Goal: Task Accomplishment & Management: Complete application form

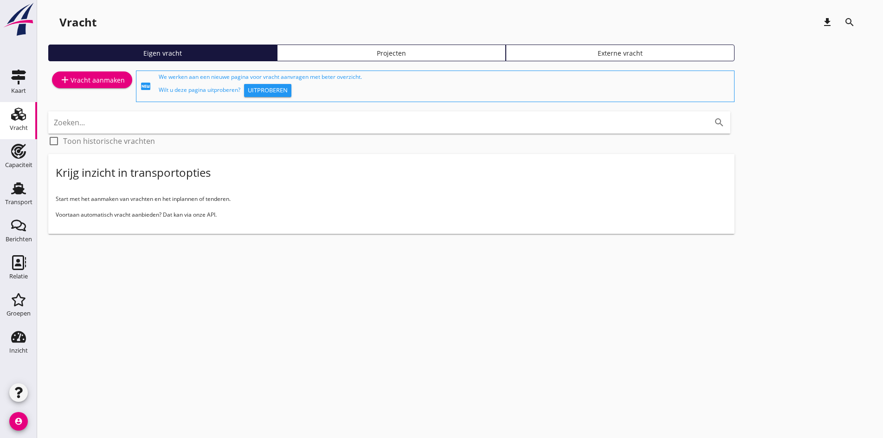
click at [102, 80] on div "add Vracht aanmaken" at bounding box center [91, 79] width 65 height 11
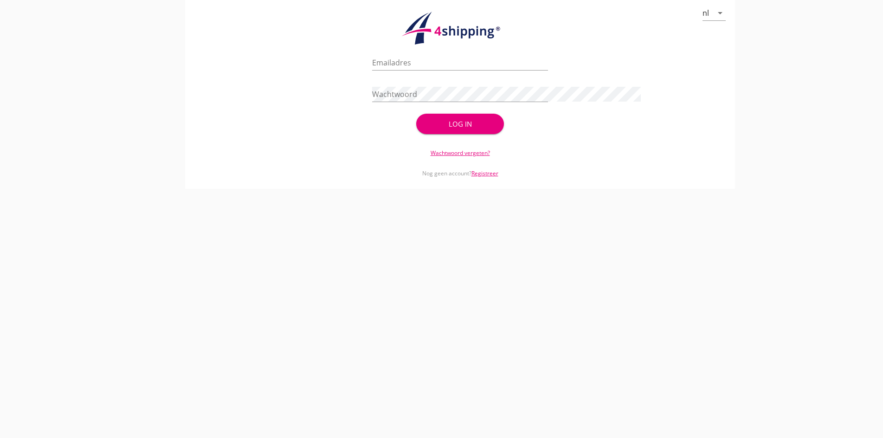
type input "[PERSON_NAME][EMAIL_ADDRESS][DOMAIN_NAME]"
click at [438, 127] on div "Log in" at bounding box center [460, 124] width 58 height 11
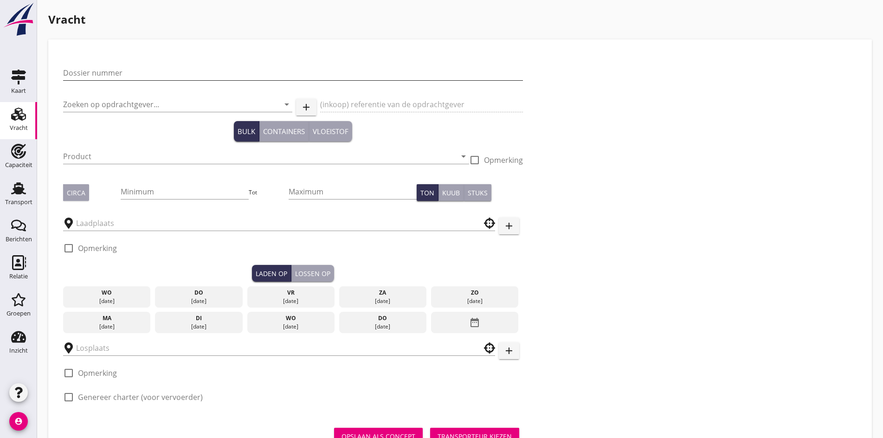
click at [102, 78] on input "Dossier nummer" at bounding box center [293, 72] width 460 height 15
click at [99, 73] on input "Dossier nummer" at bounding box center [293, 72] width 460 height 15
type input "20250615"
click at [95, 110] on input "Zoeken op opdrachtgever..." at bounding box center [164, 104] width 203 height 15
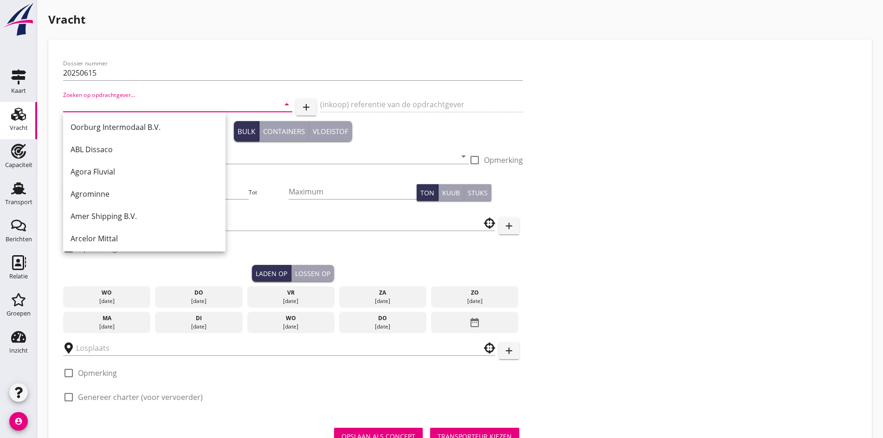
click at [95, 110] on input "Zoeken op opdrachtgever..." at bounding box center [164, 104] width 203 height 15
click at [93, 107] on input "Zoeken op opdrachtgever..." at bounding box center [164, 104] width 203 height 15
click at [94, 110] on input "Zoeken op opdrachtgever..." at bounding box center [164, 104] width 203 height 15
click at [93, 106] on input "Zoeken op opdrachtgever..." at bounding box center [164, 104] width 203 height 15
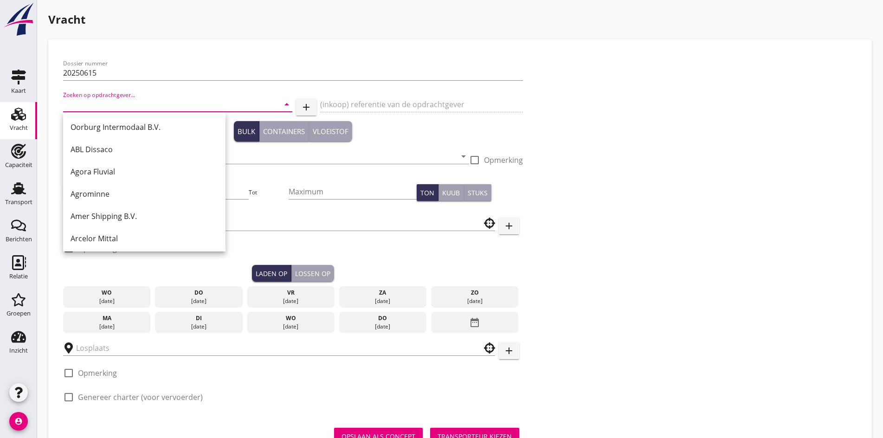
click at [134, 103] on input "Zoeken op opdrachtgever..." at bounding box center [164, 104] width 203 height 15
click at [95, 107] on input "Zoeken op opdrachtgever..." at bounding box center [164, 104] width 203 height 15
click at [436, 158] on div "Dossier nummer 20250615 Zoeken op opdrachtgever... arrow_drop_down add (inkoop)…" at bounding box center [459, 234] width 801 height 360
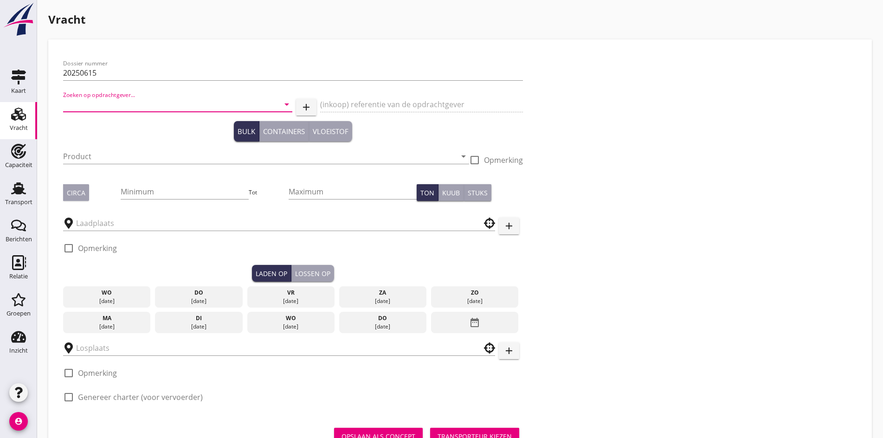
click at [100, 106] on input "Zoeken op opdrachtgever..." at bounding box center [164, 104] width 203 height 15
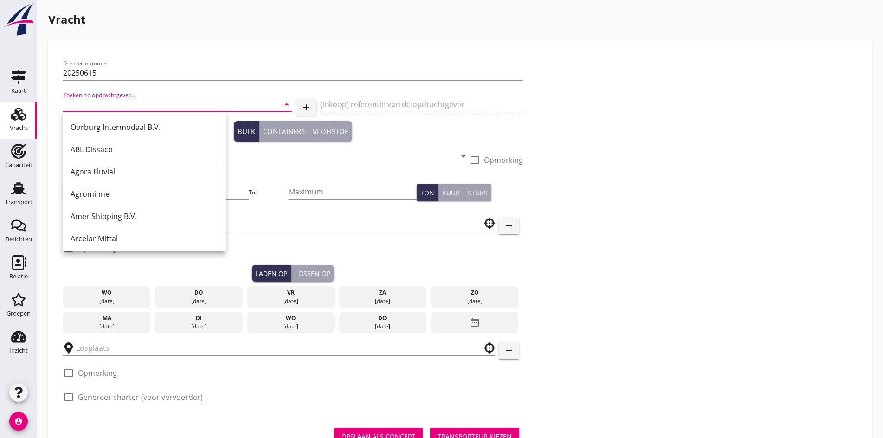
click at [120, 104] on input "Zoeken op opdrachtgever..." at bounding box center [164, 104] width 203 height 15
click at [94, 102] on input "Zoeken op opdrachtgever..." at bounding box center [164, 104] width 203 height 15
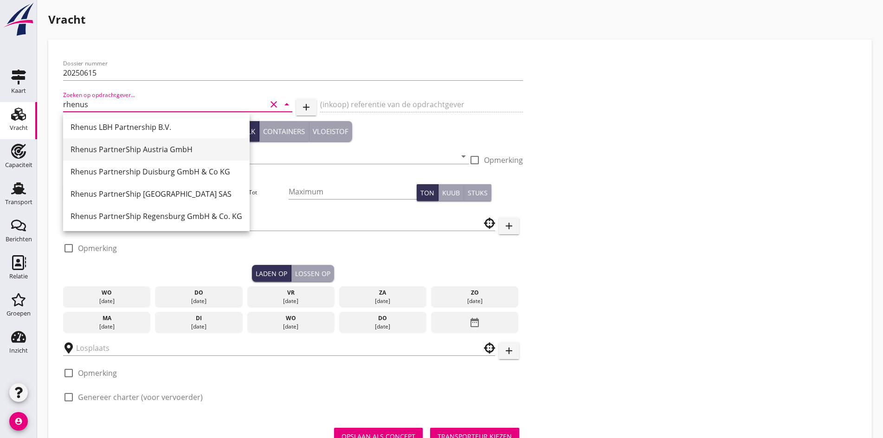
click at [130, 141] on div "Rhenus PartnerShip Austria GmbH" at bounding box center [157, 149] width 172 height 22
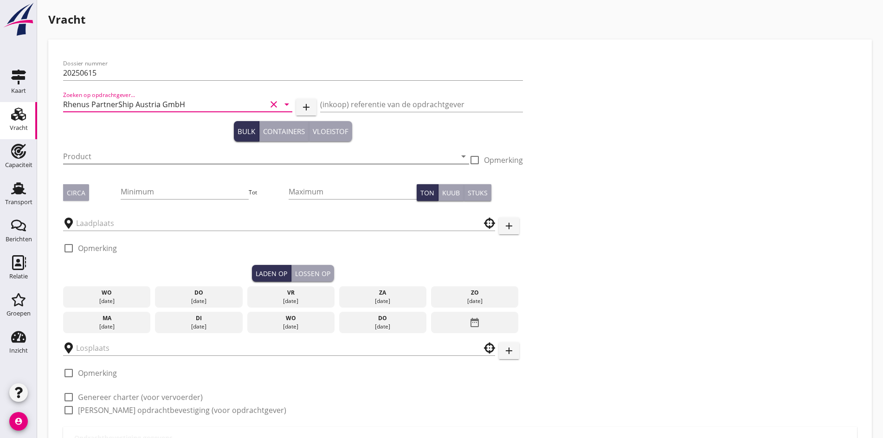
type input "Rhenus PartnerShip Austria GmbH"
click at [122, 155] on input "Product" at bounding box center [259, 156] width 393 height 15
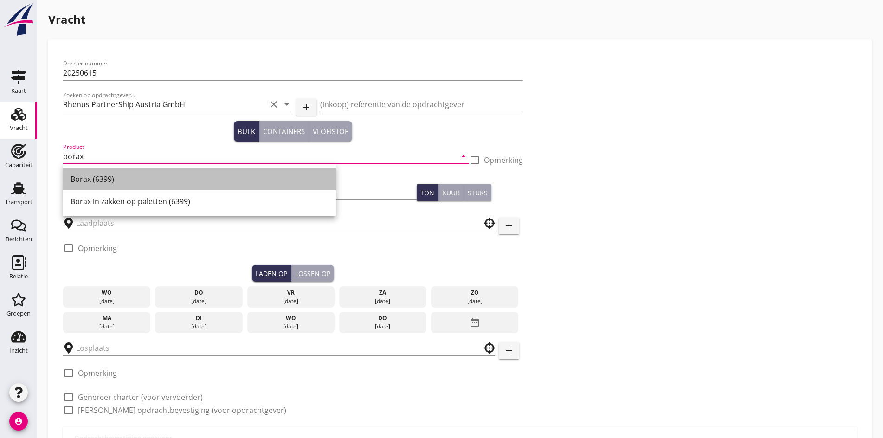
click at [102, 189] on div "Borax (6399)" at bounding box center [200, 179] width 258 height 22
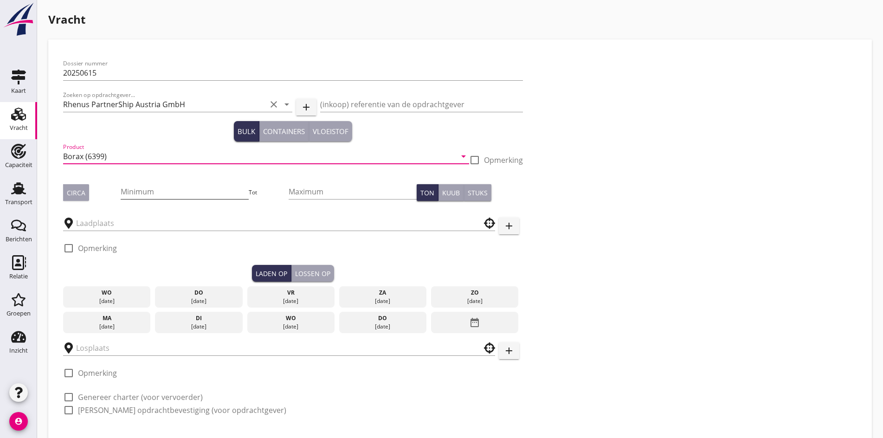
type input "Borax (6399)"
click at [121, 194] on input "Minimum" at bounding box center [185, 191] width 128 height 15
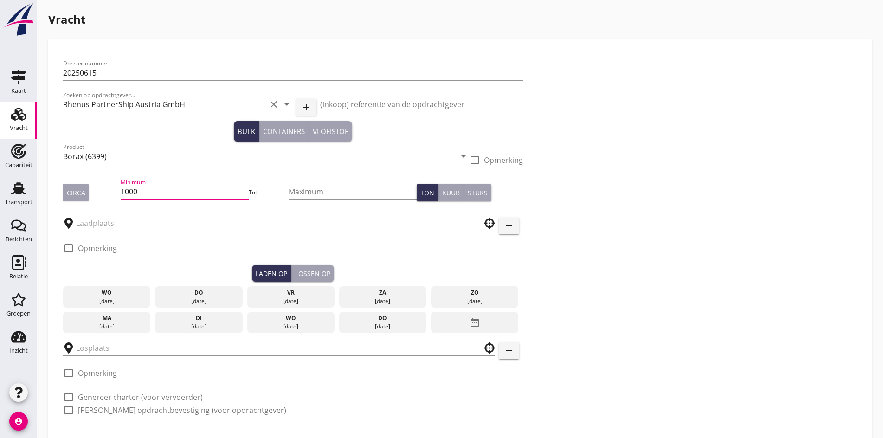
type input "1000"
click at [71, 193] on div "Circa" at bounding box center [76, 193] width 19 height 10
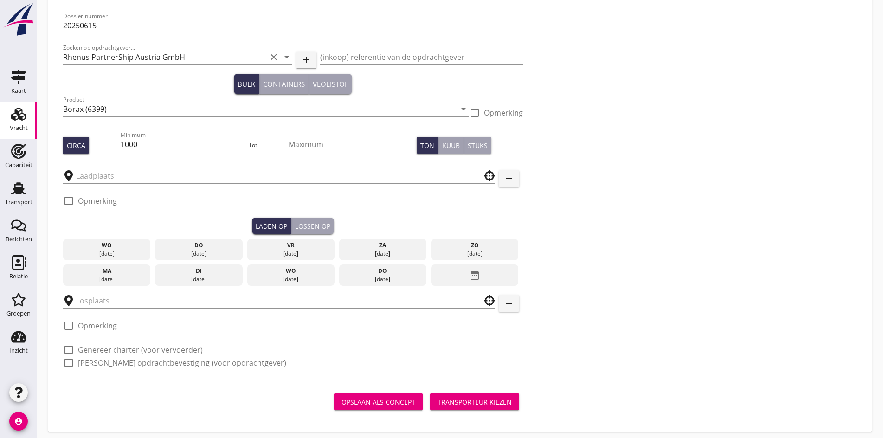
scroll to position [49, 0]
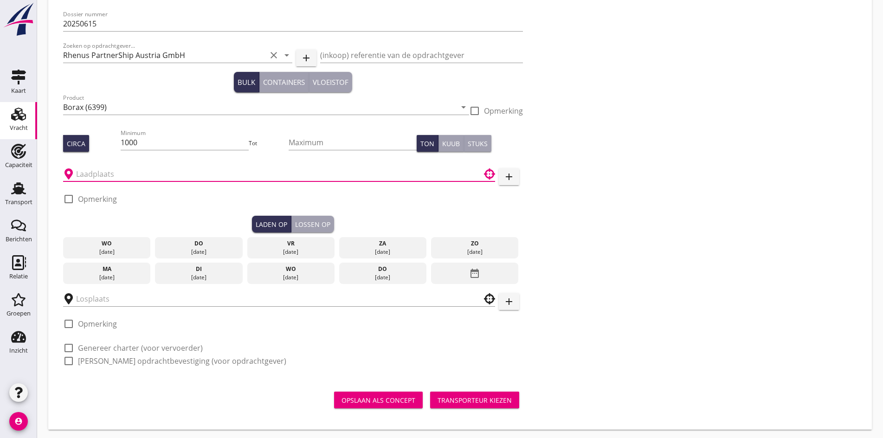
click at [93, 180] on input "text" at bounding box center [272, 174] width 393 height 15
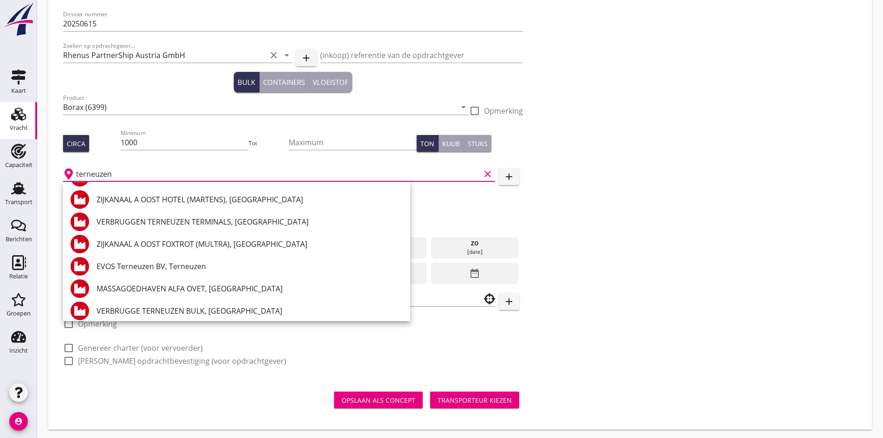
scroll to position [278, 0]
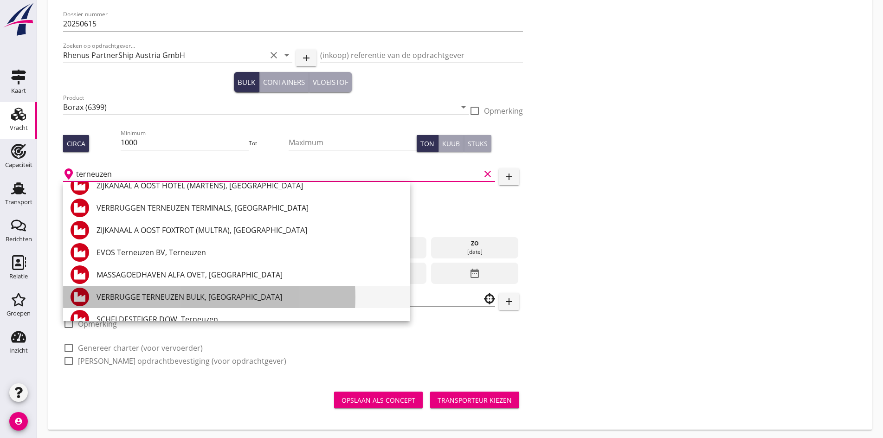
click at [139, 297] on div "VERBRUGGE TERNEUZEN BULK, [GEOGRAPHIC_DATA]" at bounding box center [250, 296] width 306 height 11
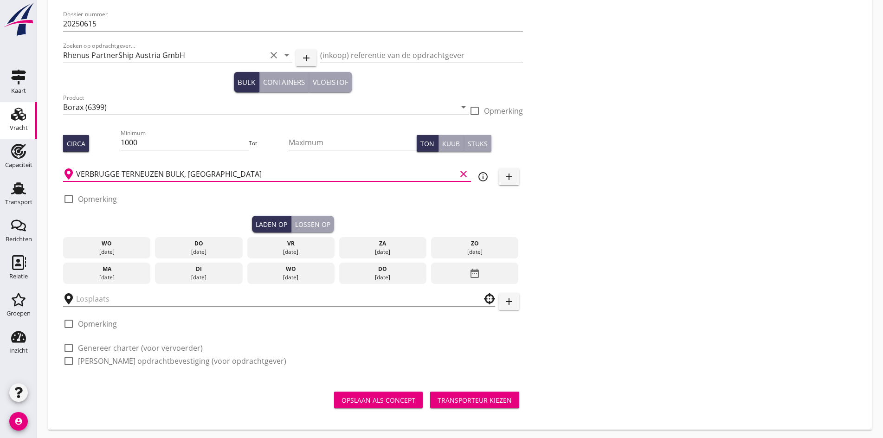
type input "VERBRUGGE TERNEUZEN BULK, [GEOGRAPHIC_DATA]"
click at [157, 248] on div "[DATE]" at bounding box center [198, 252] width 83 height 8
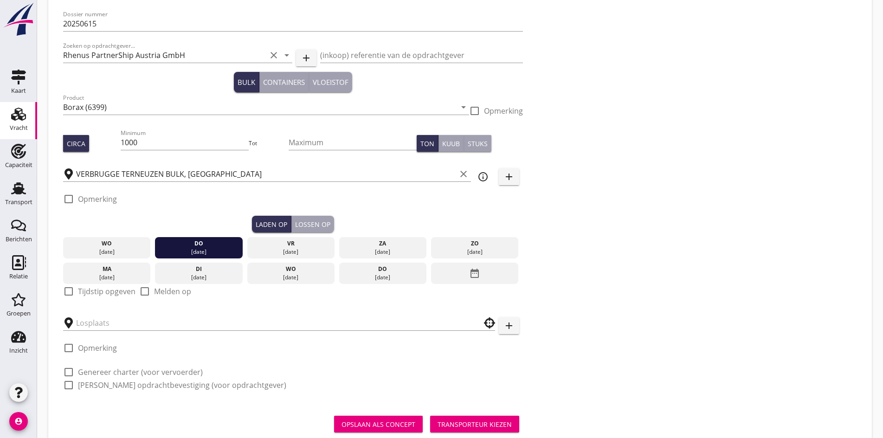
click at [158, 252] on div "[DATE]" at bounding box center [198, 252] width 83 height 8
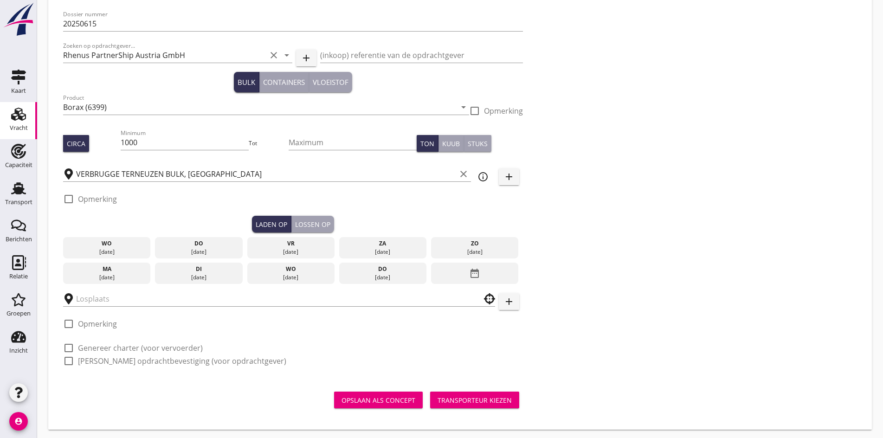
click at [157, 275] on div "[DATE]" at bounding box center [198, 277] width 83 height 8
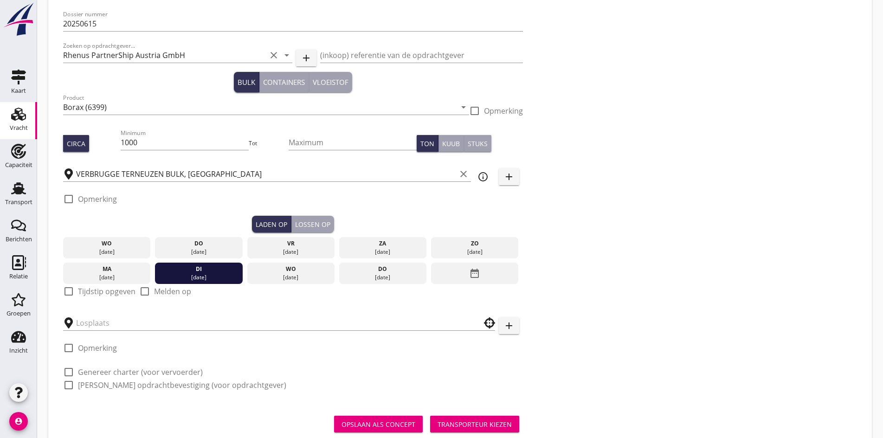
drag, startPoint x: 247, startPoint y: 220, endPoint x: 229, endPoint y: 226, distance: 19.2
click at [295, 220] on div "Lossen op" at bounding box center [312, 225] width 35 height 10
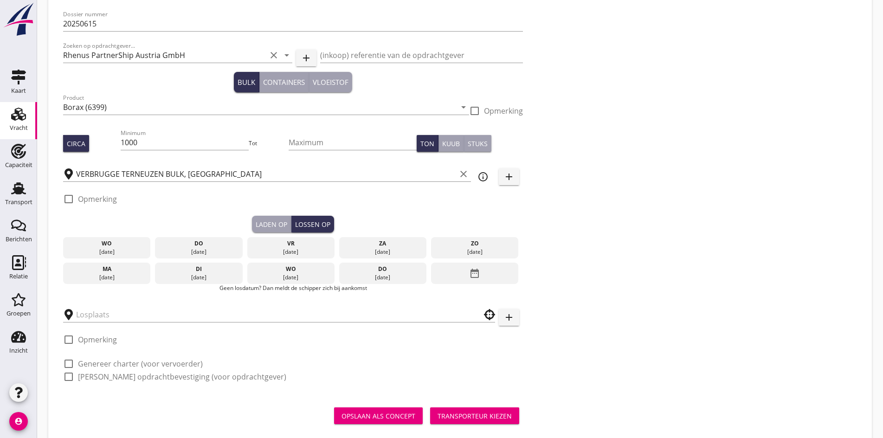
click at [160, 268] on div "di" at bounding box center [198, 269] width 83 height 8
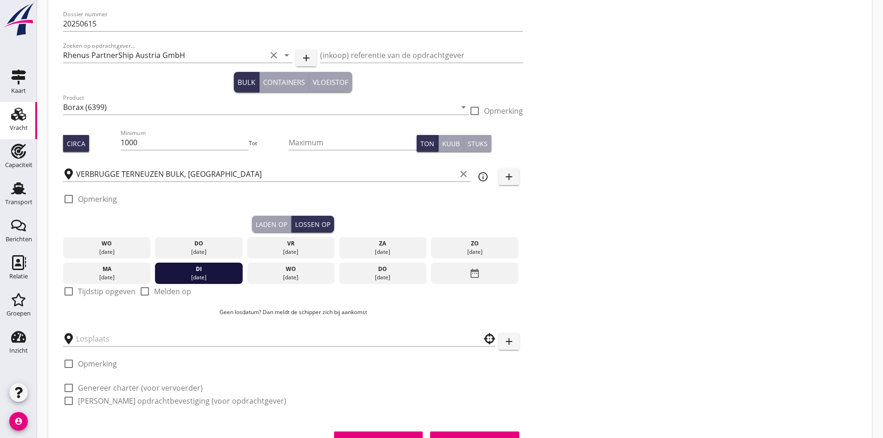
click at [431, 269] on div "date_range" at bounding box center [474, 273] width 87 height 21
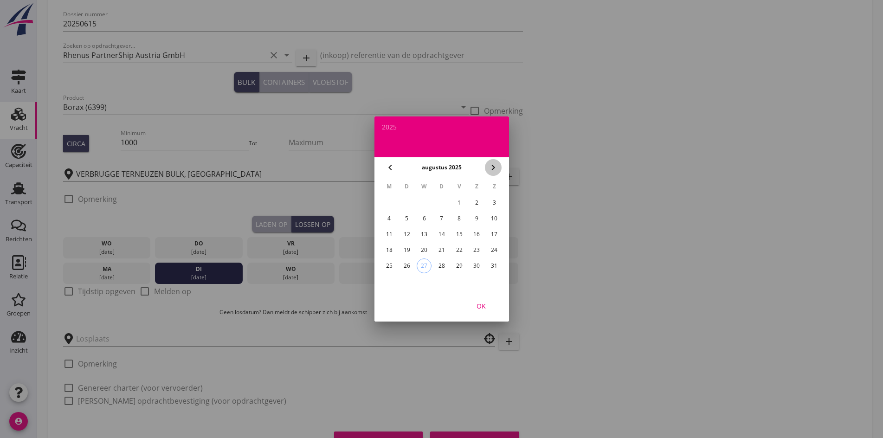
click at [490, 169] on icon "chevron_right" at bounding box center [493, 167] width 11 height 11
click at [404, 223] on div "9" at bounding box center [406, 218] width 15 height 15
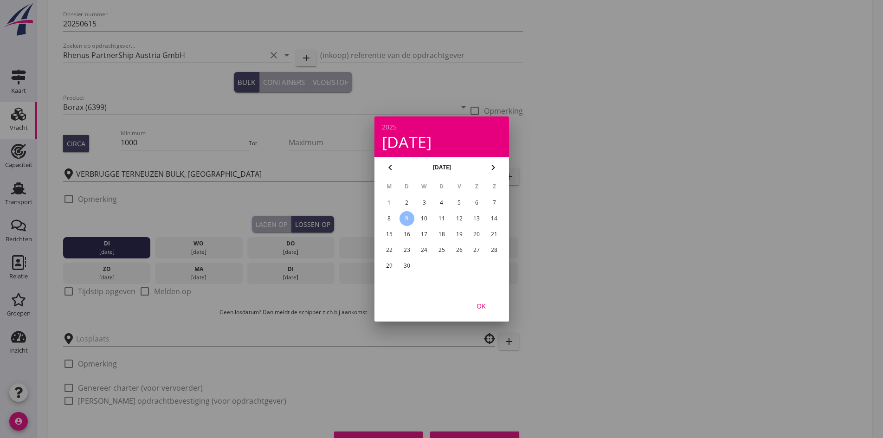
click at [486, 307] on div "OK" at bounding box center [481, 306] width 26 height 10
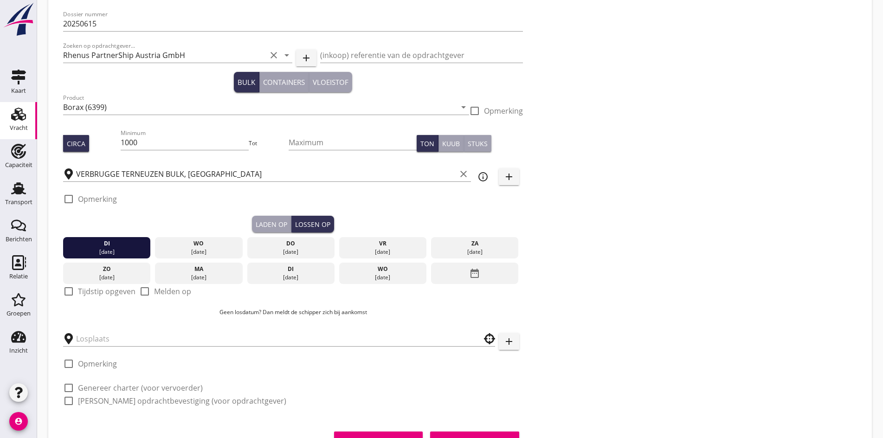
click at [77, 289] on div "check_box_outline_blank Tijdstip opgeven" at bounding box center [99, 291] width 72 height 11
click at [70, 289] on div at bounding box center [69, 292] width 16 height 16
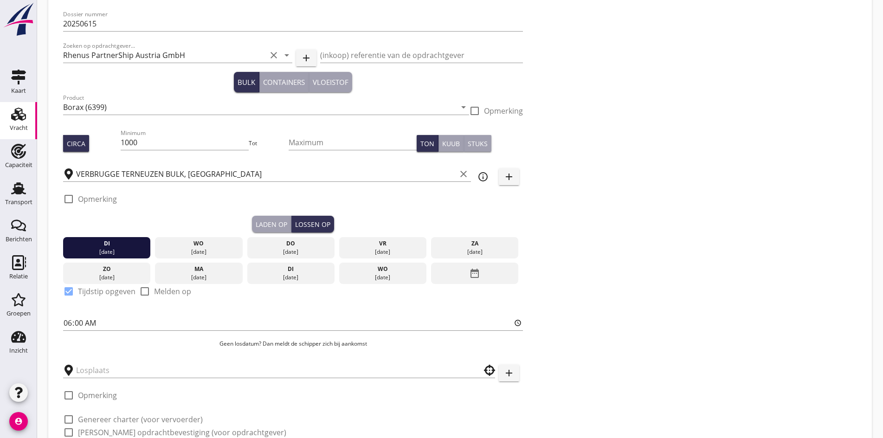
click at [256, 226] on div "Laden op" at bounding box center [272, 225] width 32 height 10
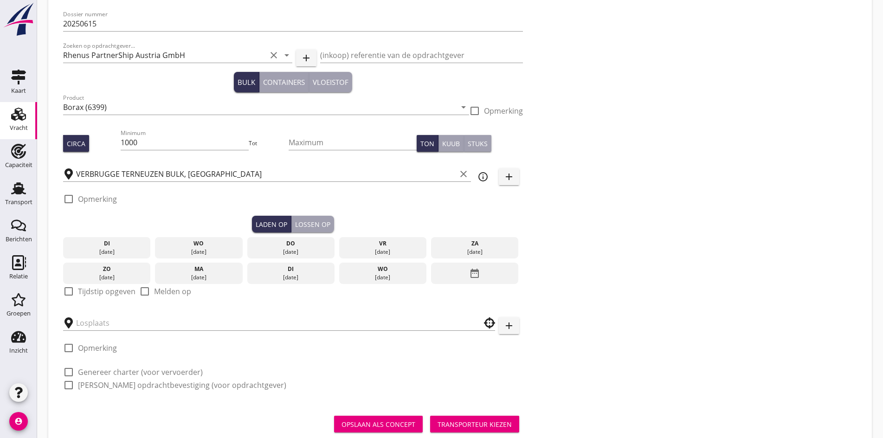
click at [67, 292] on div at bounding box center [69, 292] width 16 height 16
checkbox input "true"
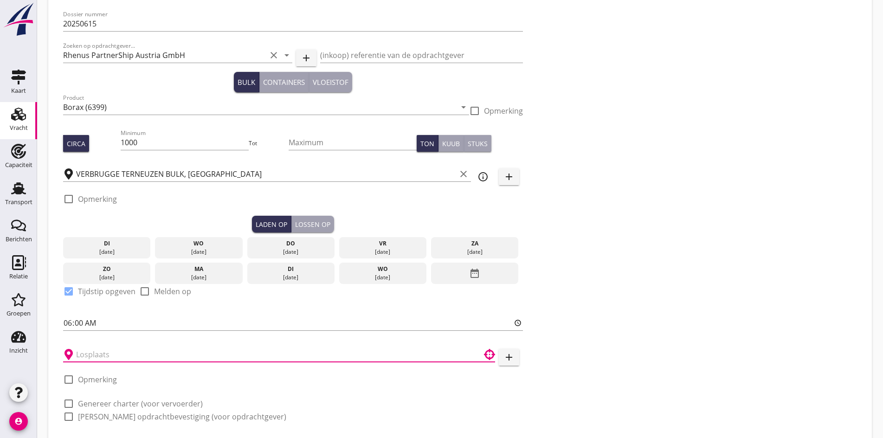
click at [90, 352] on input "text" at bounding box center [272, 354] width 393 height 15
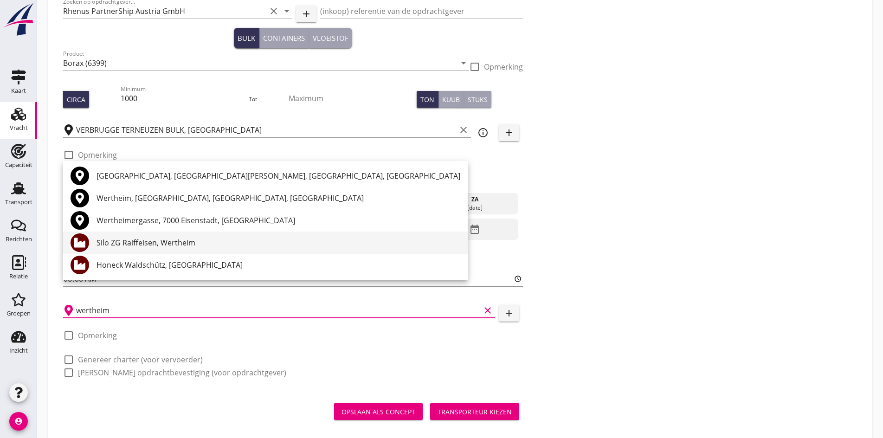
scroll to position [96, 0]
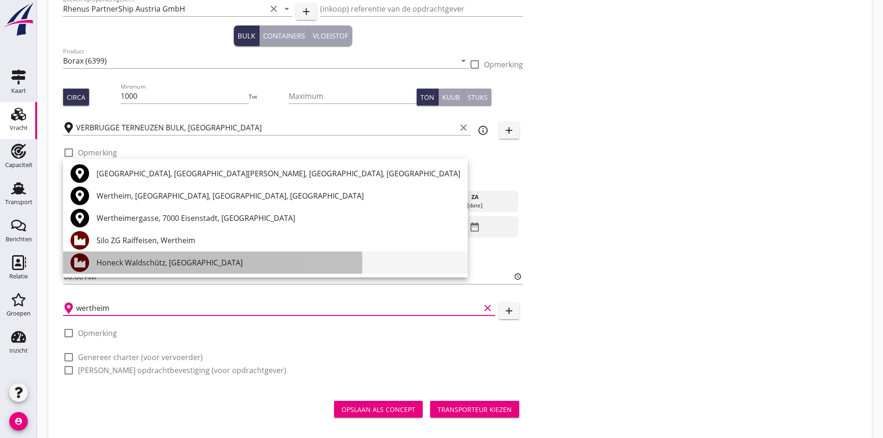
click at [146, 265] on div "Honeck Waldschütz, [GEOGRAPHIC_DATA]" at bounding box center [279, 262] width 364 height 11
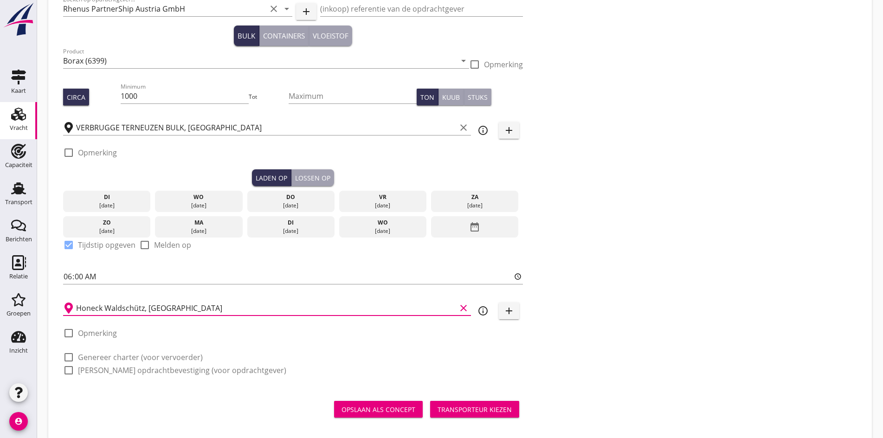
type input "Honeck Waldschütz, [GEOGRAPHIC_DATA]"
click at [66, 354] on div at bounding box center [69, 357] width 16 height 16
checkbox input "true"
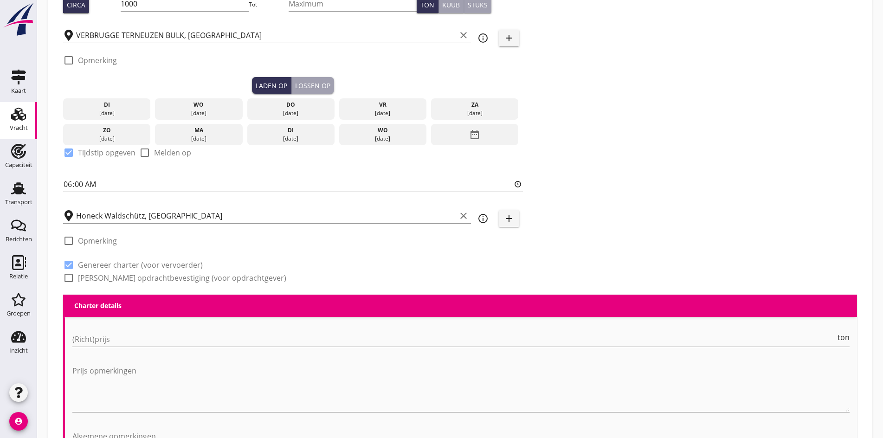
scroll to position [226, 0]
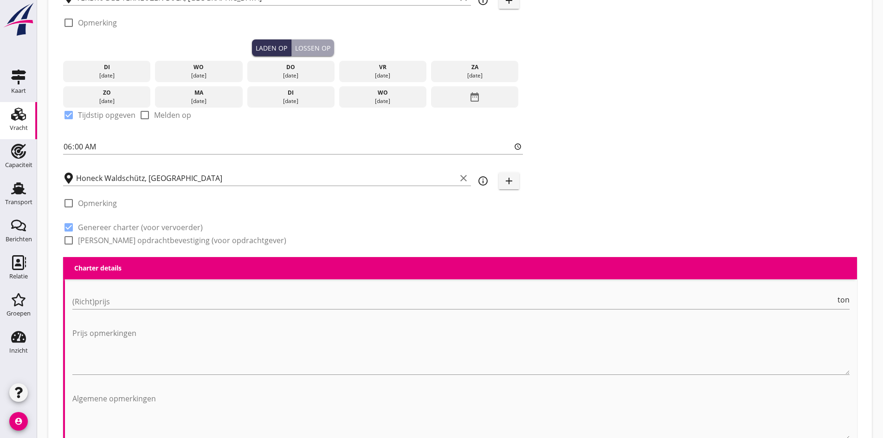
click at [108, 310] on div "(Richt)prijs ton" at bounding box center [460, 306] width 777 height 24
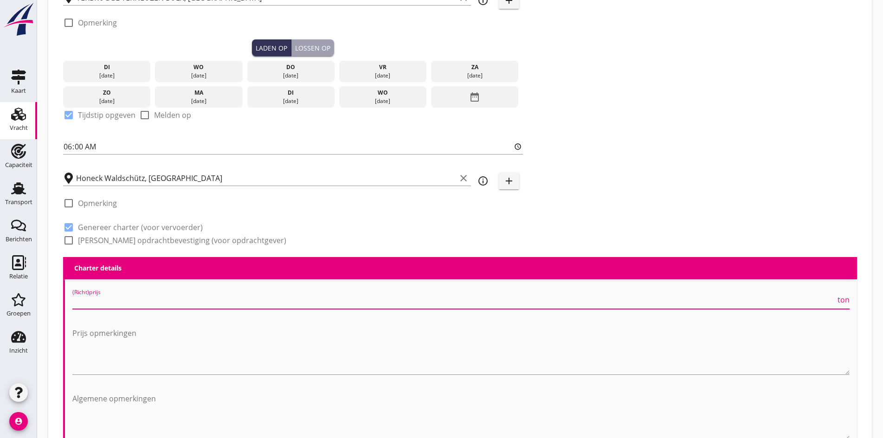
click at [99, 299] on input "(Richt)prijs" at bounding box center [453, 301] width 763 height 15
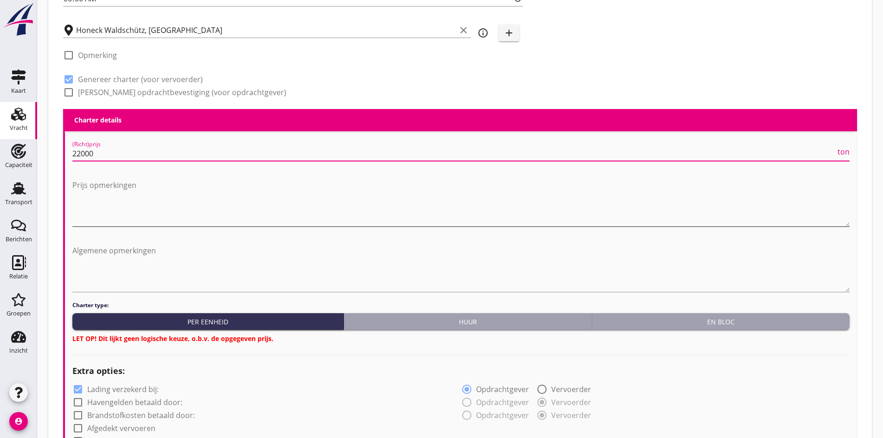
scroll to position [458, 0]
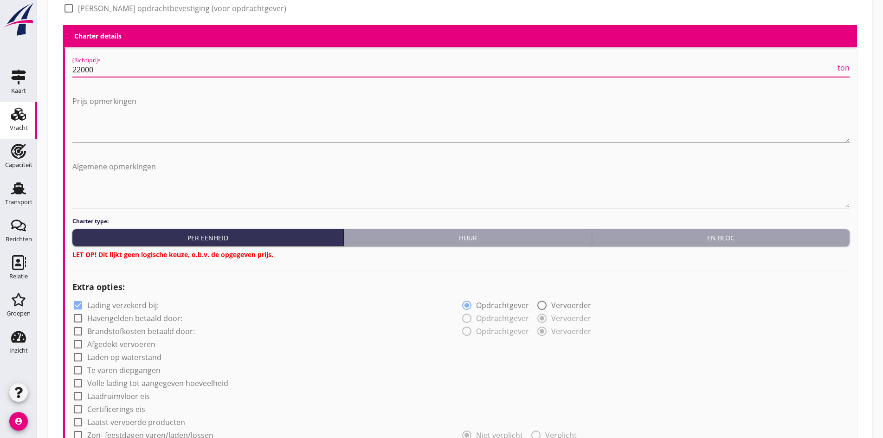
type input "22000"
click at [628, 233] on div "En bloc" at bounding box center [721, 238] width 250 height 10
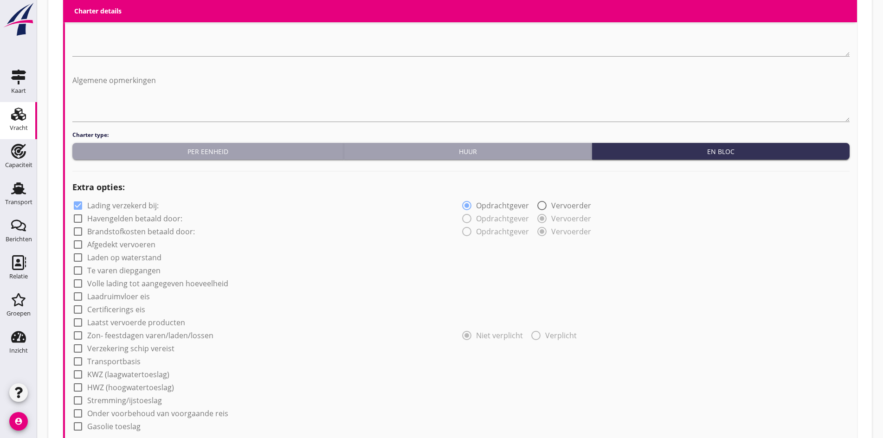
scroll to position [550, 0]
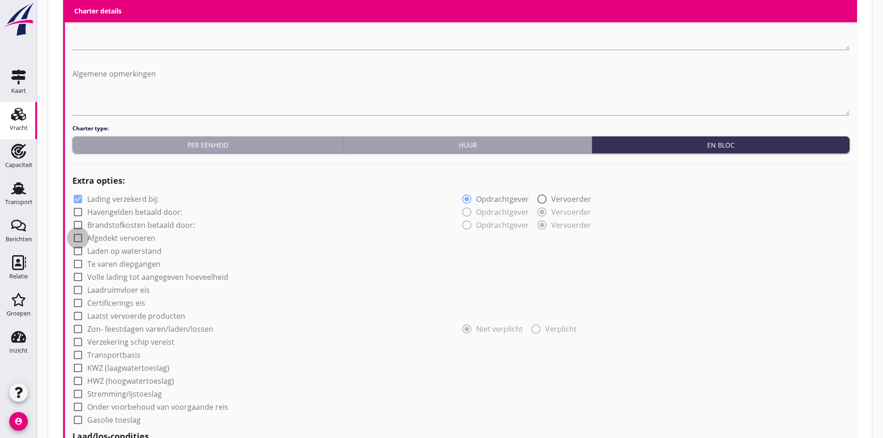
click at [77, 237] on div at bounding box center [78, 238] width 16 height 16
checkbox input "true"
click at [77, 248] on div at bounding box center [78, 251] width 16 height 16
checkbox input "true"
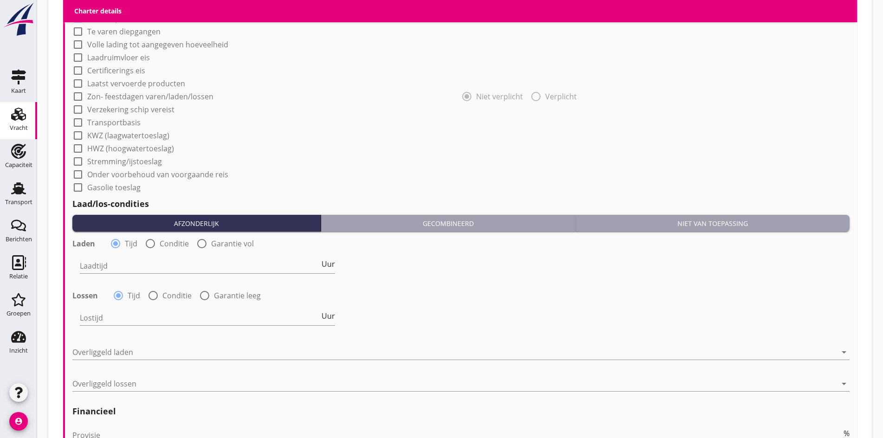
scroll to position [736, 0]
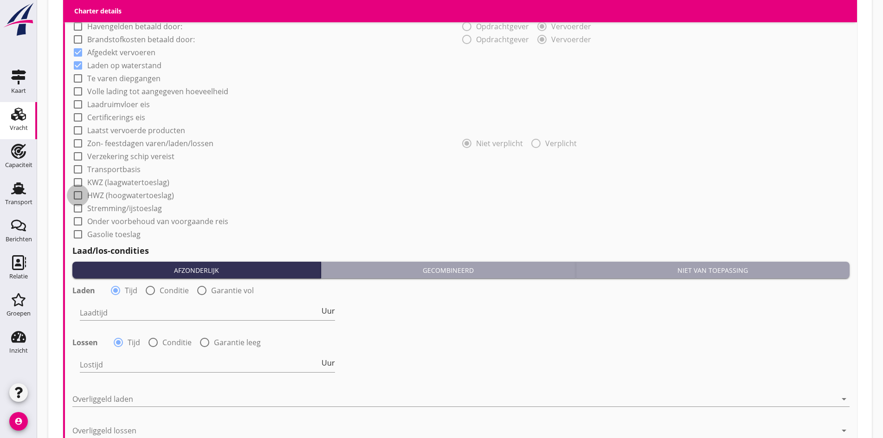
click at [77, 192] on div at bounding box center [78, 195] width 16 height 16
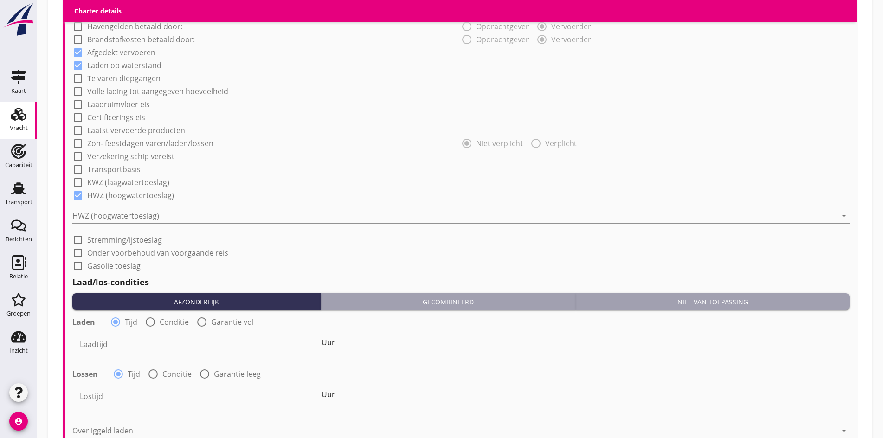
click at [77, 195] on div at bounding box center [78, 195] width 16 height 16
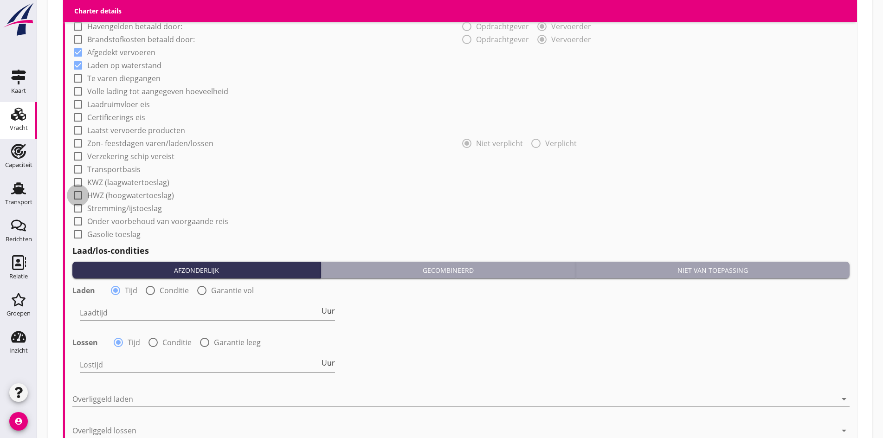
checkbox input "false"
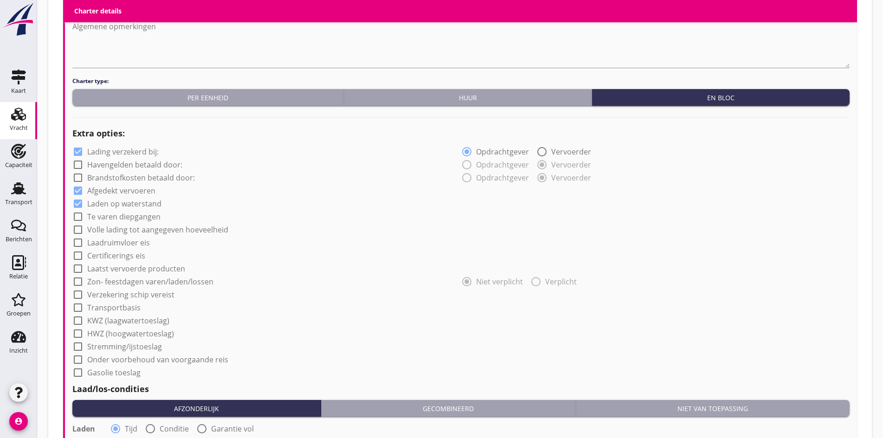
scroll to position [597, 0]
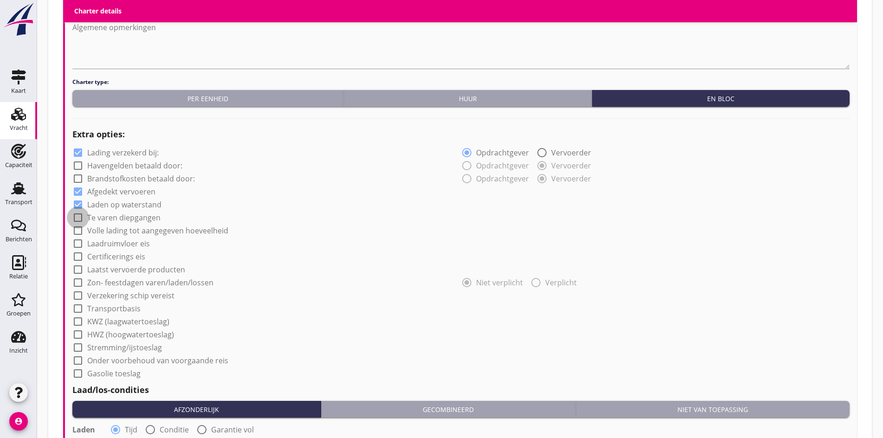
click at [79, 213] on div at bounding box center [78, 218] width 16 height 16
checkbox input "true"
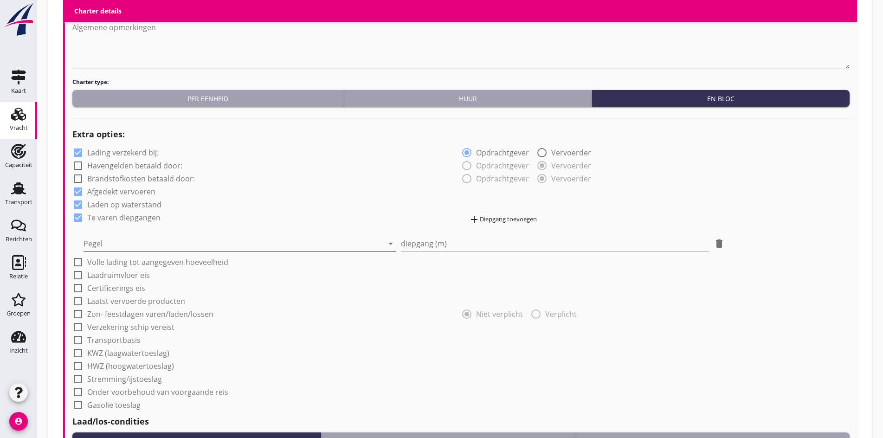
click at [231, 243] on div at bounding box center [234, 243] width 300 height 15
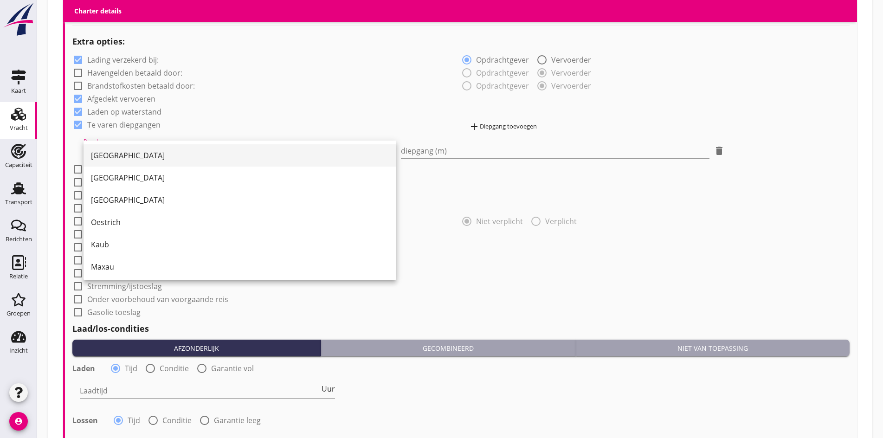
scroll to position [93, 0]
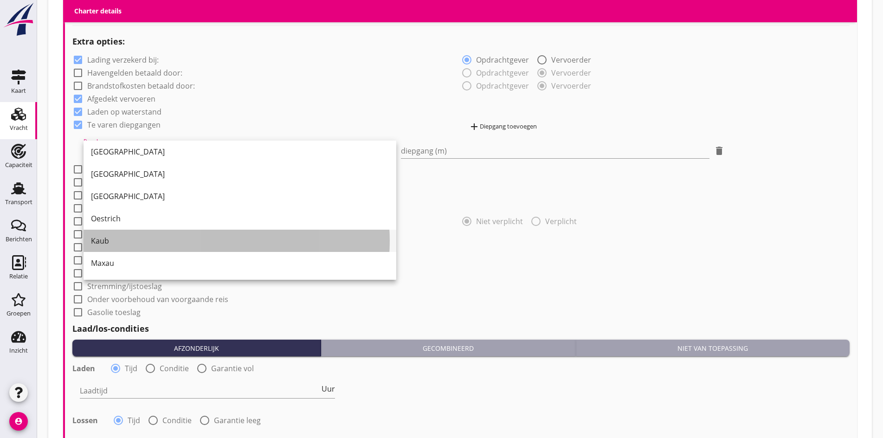
click at [101, 248] on div "Kaub" at bounding box center [240, 241] width 298 height 22
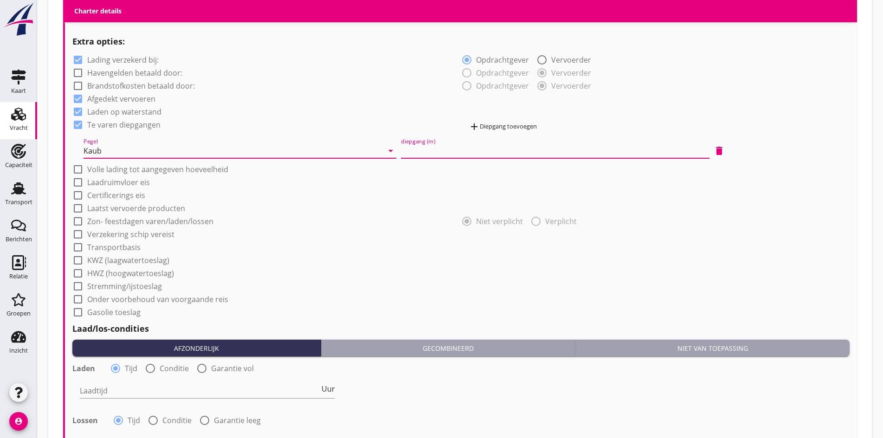
click at [470, 146] on input "diepgang (m)" at bounding box center [555, 150] width 309 height 15
type input "1"
click at [47, 349] on div "Vracht Dossier nummer 20250615 Zoeken op opdrachtgever... Rhenus PartnerShip Au…" at bounding box center [460, 14] width 846 height 1408
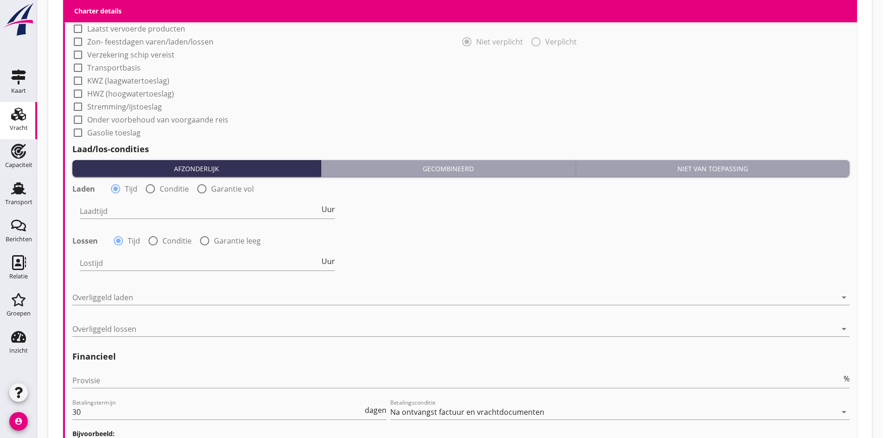
scroll to position [875, 0]
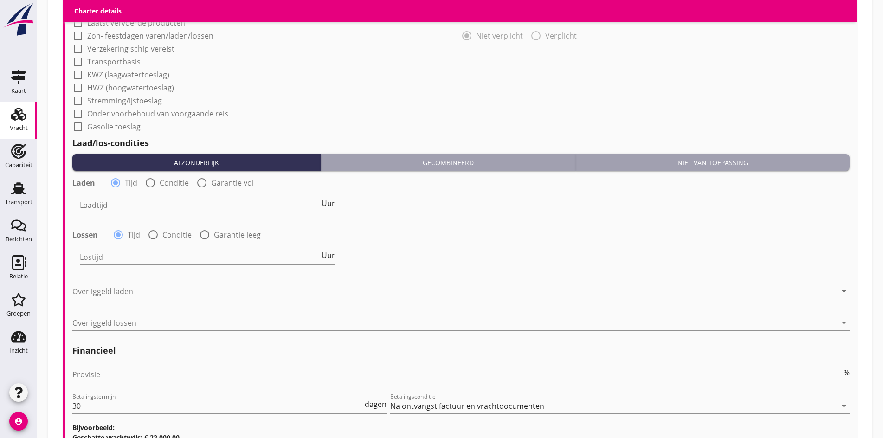
drag, startPoint x: 110, startPoint y: 211, endPoint x: 109, endPoint y: 205, distance: 5.6
click at [109, 207] on div "Laadtijd Uur" at bounding box center [207, 210] width 255 height 24
click at [109, 205] on input "Laadtijd" at bounding box center [200, 205] width 240 height 15
click at [146, 181] on div at bounding box center [150, 183] width 16 height 16
radio input "false"
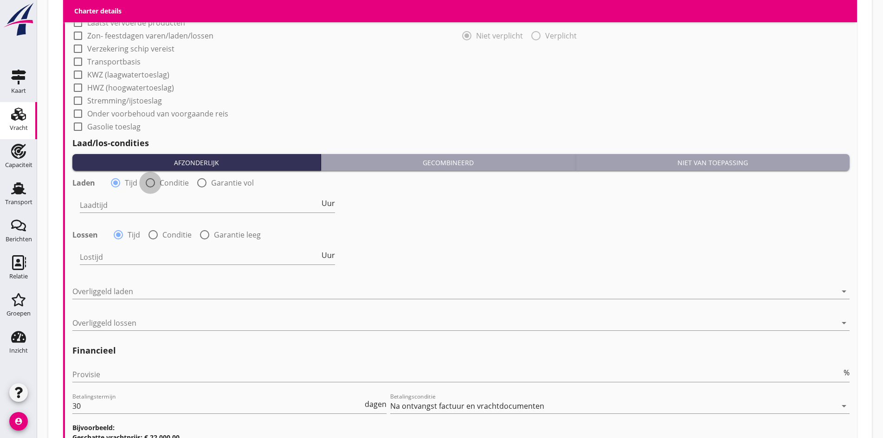
radio input "true"
click at [140, 202] on div at bounding box center [265, 205] width 371 height 15
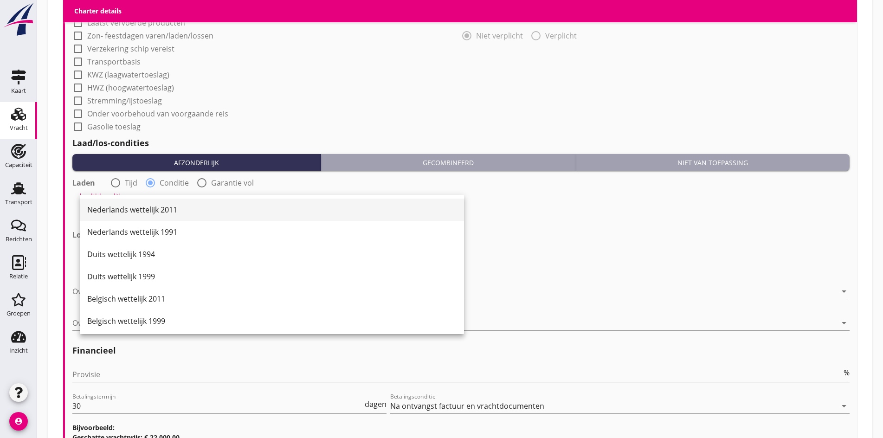
click at [142, 209] on div "Nederlands wettelijk 2011" at bounding box center [271, 209] width 369 height 11
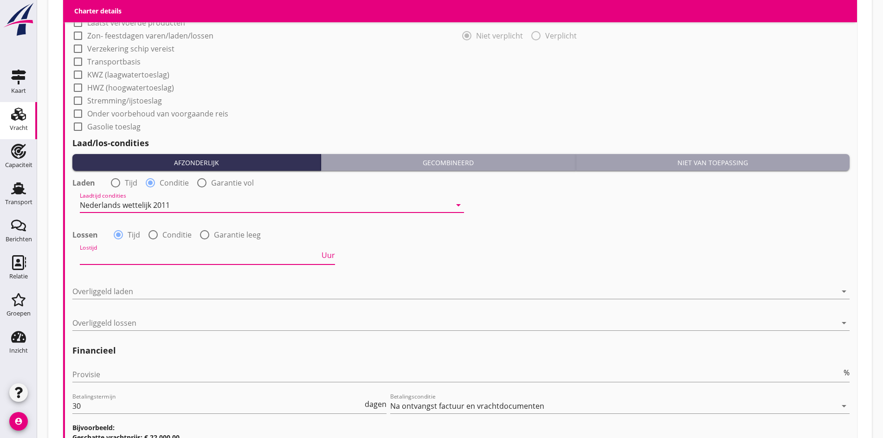
click at [124, 250] on input "Lostijd" at bounding box center [200, 257] width 240 height 15
click at [326, 252] on span "Uur" at bounding box center [328, 255] width 13 height 7
type input "2"
click at [131, 285] on div at bounding box center [454, 291] width 764 height 15
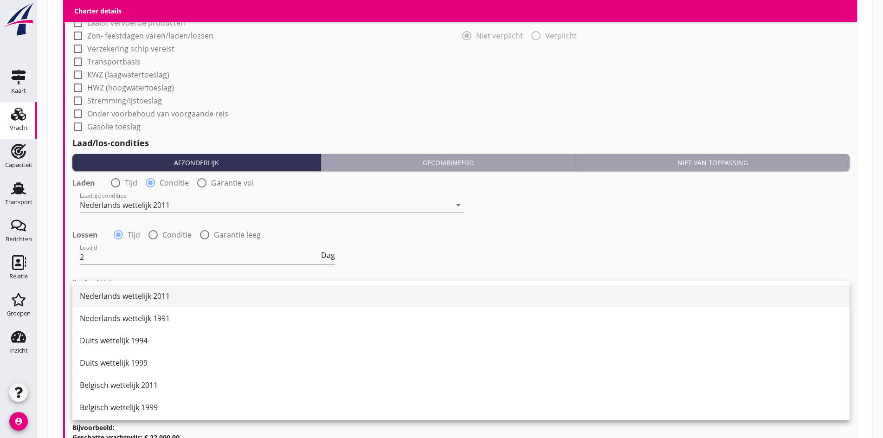
click at [113, 294] on div "Nederlands wettelijk 2011" at bounding box center [461, 296] width 762 height 11
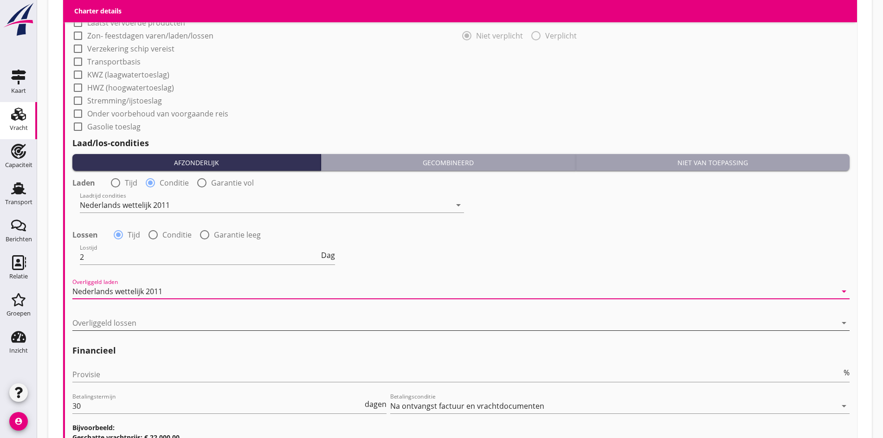
click at [110, 321] on div at bounding box center [454, 323] width 764 height 15
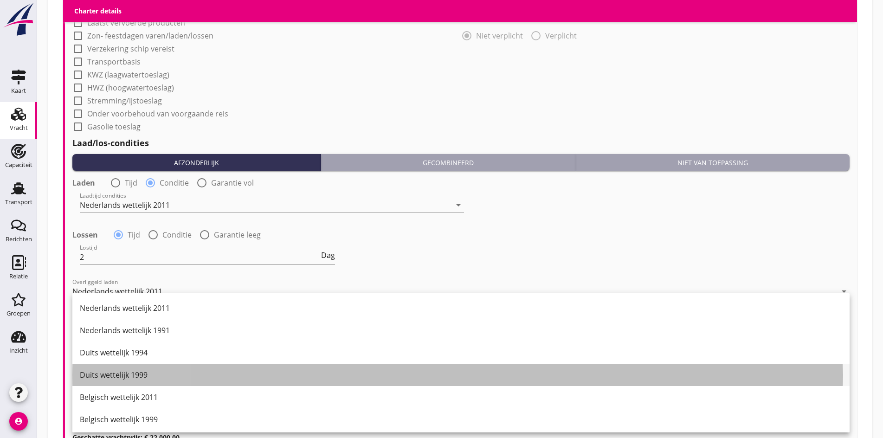
click at [105, 382] on div "Duits wettelijk 1999" at bounding box center [461, 375] width 762 height 22
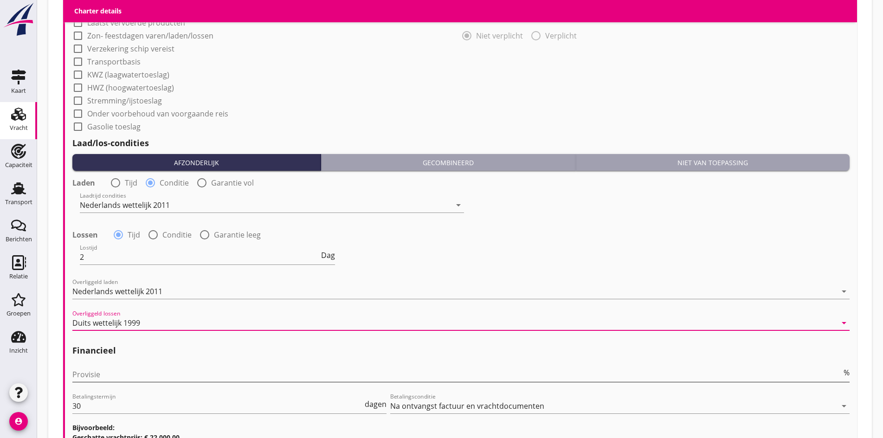
click at [97, 372] on input "Provisie" at bounding box center [456, 374] width 769 height 15
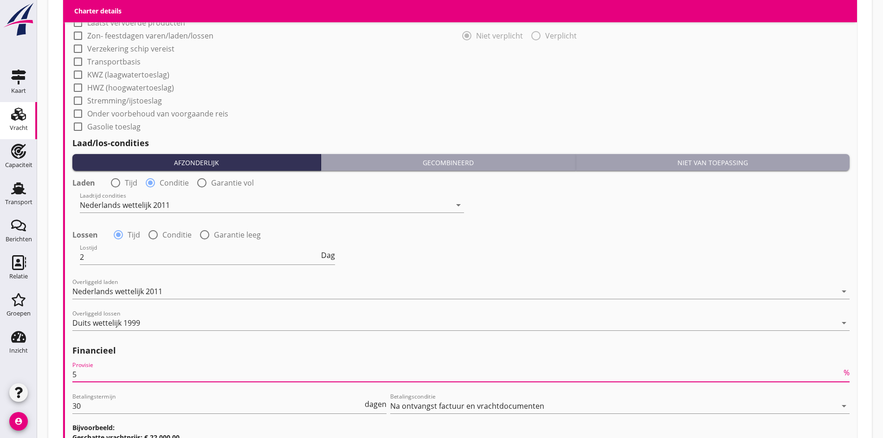
scroll to position [0, 0]
type input "5"
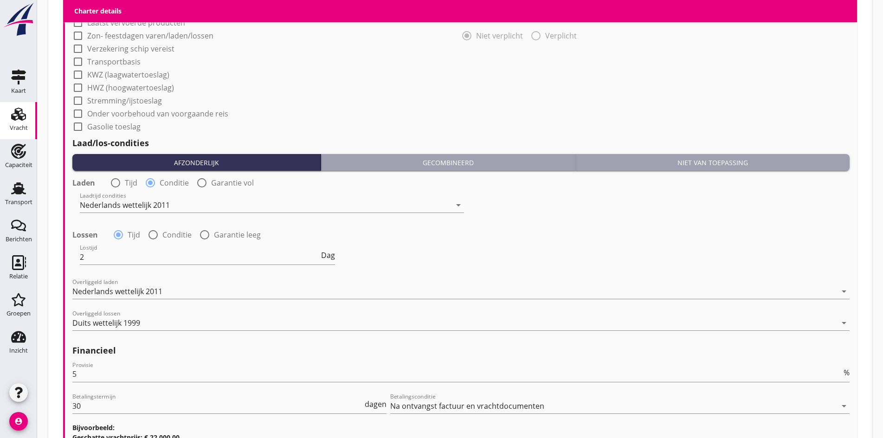
scroll to position [0, 0]
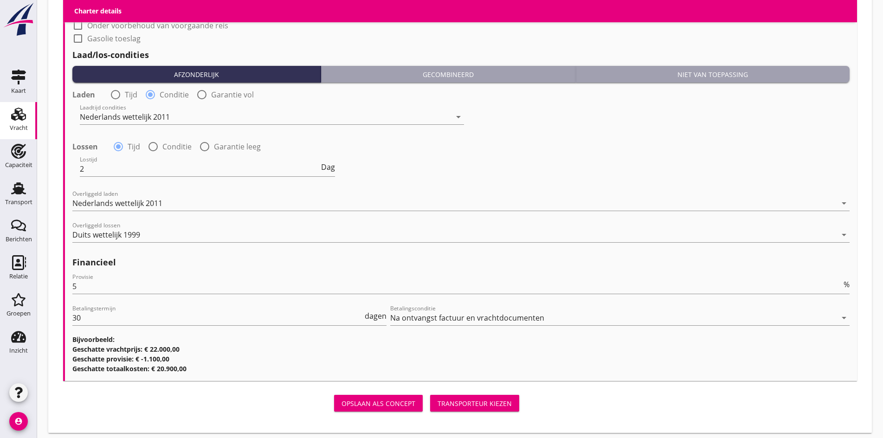
scroll to position [967, 0]
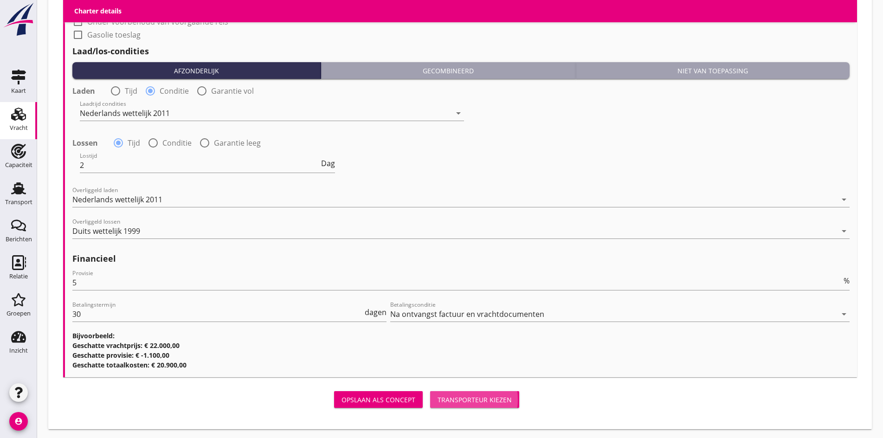
click at [438, 399] on div "Transporteur kiezen" at bounding box center [475, 400] width 74 height 10
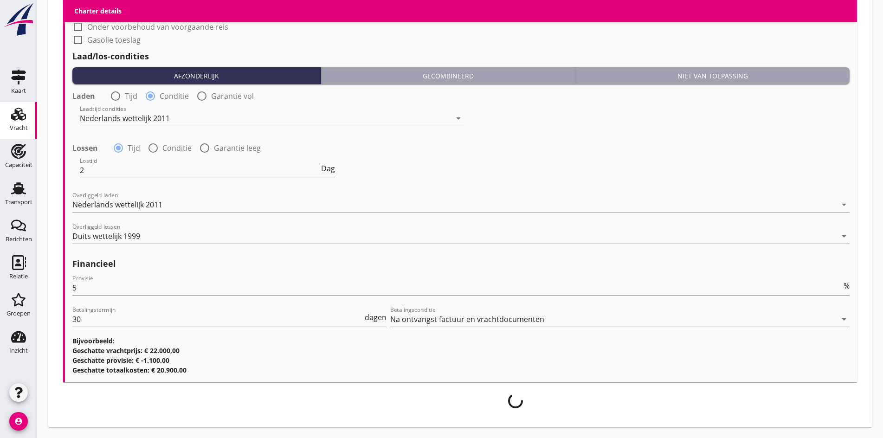
scroll to position [960, 0]
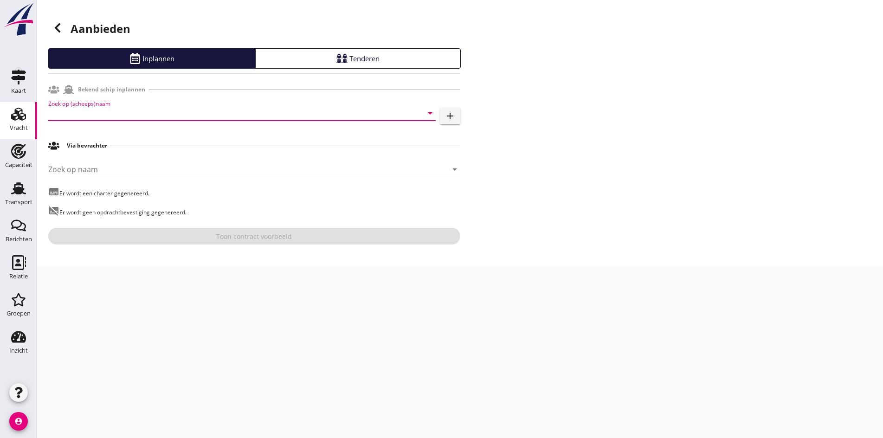
click at [73, 114] on input "Zoek op (scheeps)naam" at bounding box center [229, 113] width 362 height 15
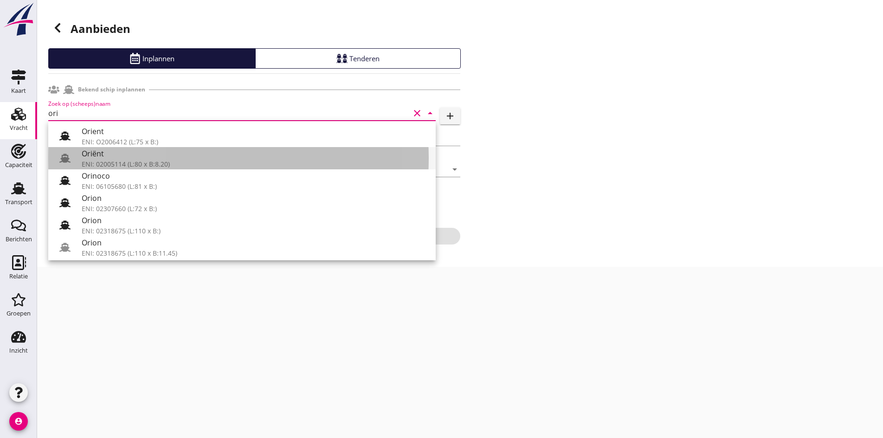
click at [112, 169] on div "Oriënt ENI: 02005114 (L:80 x B:8.20)" at bounding box center [255, 158] width 347 height 22
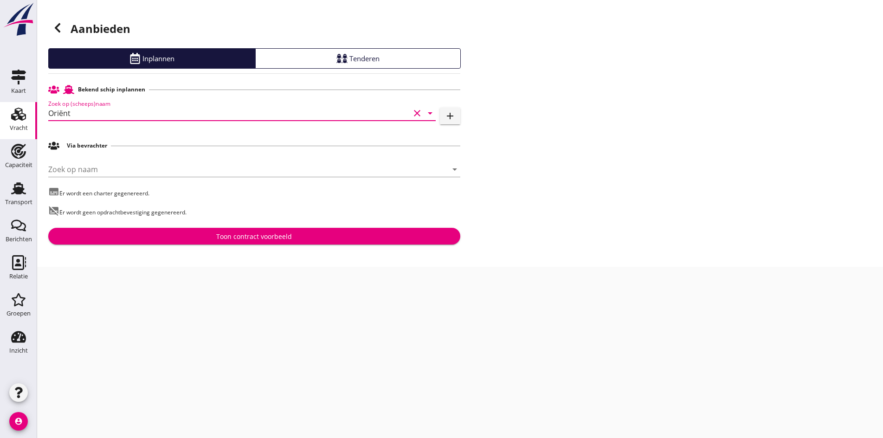
type input "Oriënt"
click at [165, 227] on div "Bekend schip inplannen Zoek op (scheeps)naam Oriënt clear arrow_drop_down add V…" at bounding box center [254, 163] width 412 height 164
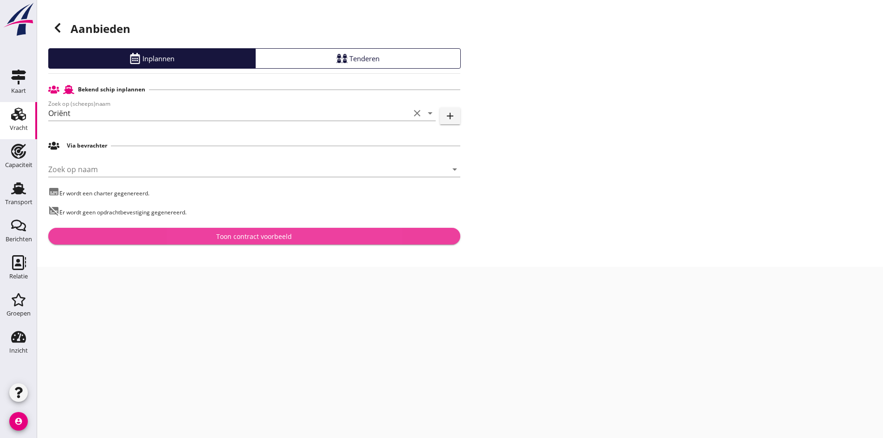
click at [165, 238] on div "Toon contract voorbeeld" at bounding box center [254, 237] width 397 height 10
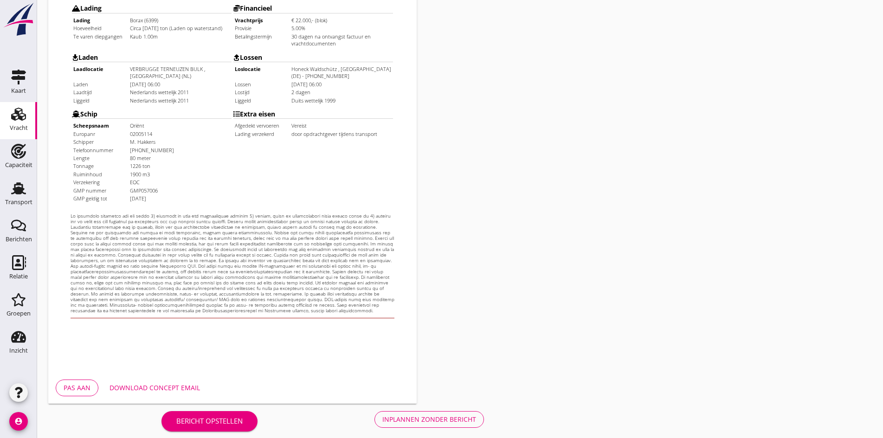
scroll to position [249, 0]
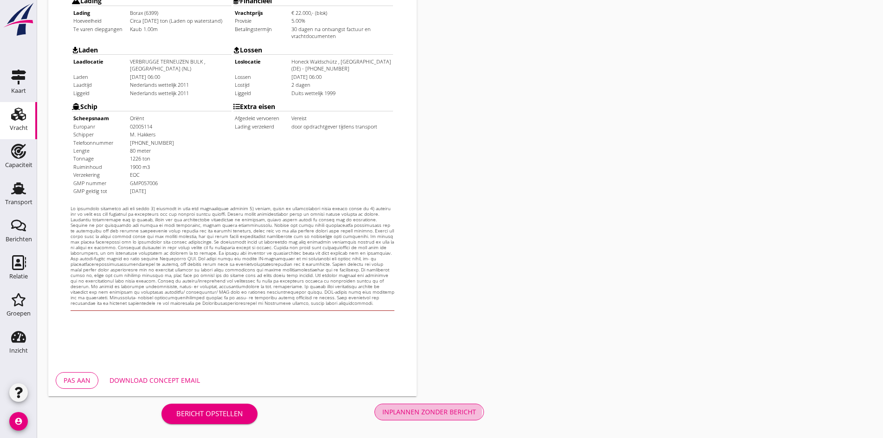
click at [382, 410] on div "Inplannen zonder bericht" at bounding box center [429, 412] width 94 height 10
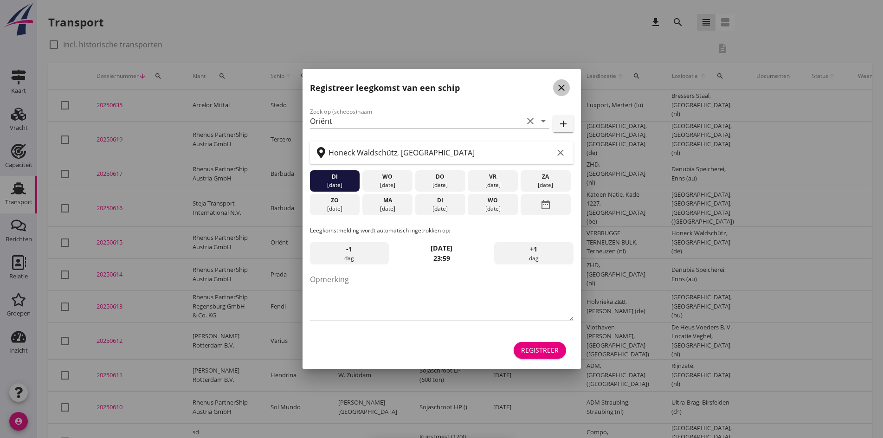
click at [559, 91] on icon "close" at bounding box center [561, 87] width 11 height 11
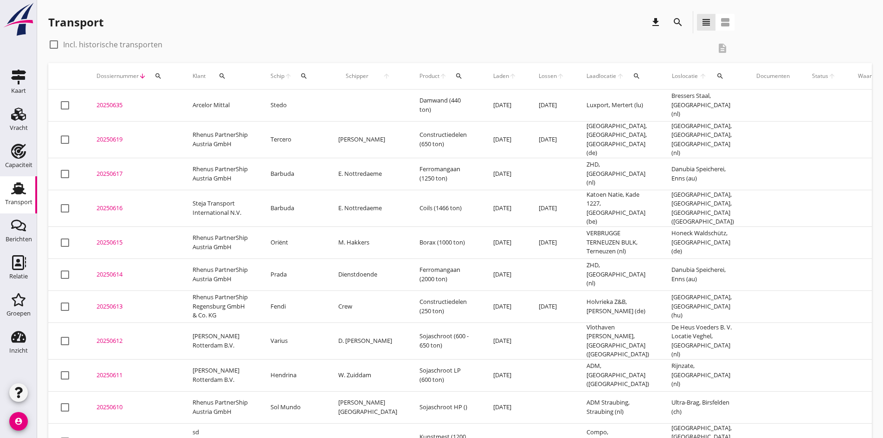
click at [107, 238] on div "20250615" at bounding box center [134, 242] width 74 height 9
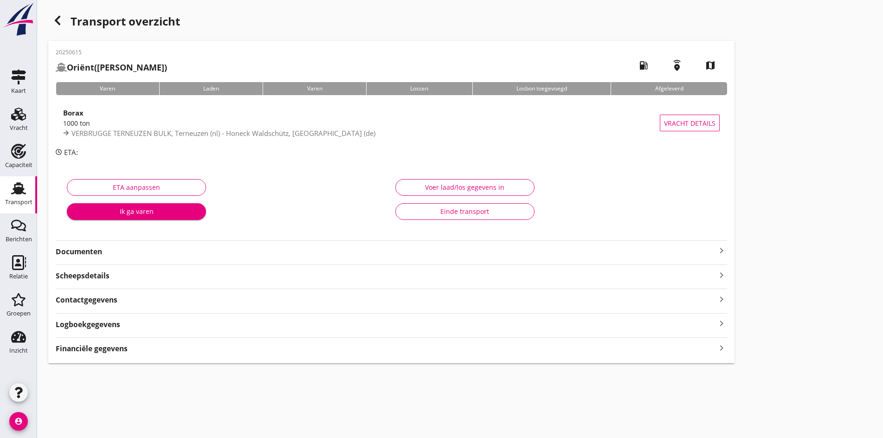
click at [716, 248] on icon "keyboard_arrow_right" at bounding box center [721, 250] width 11 height 11
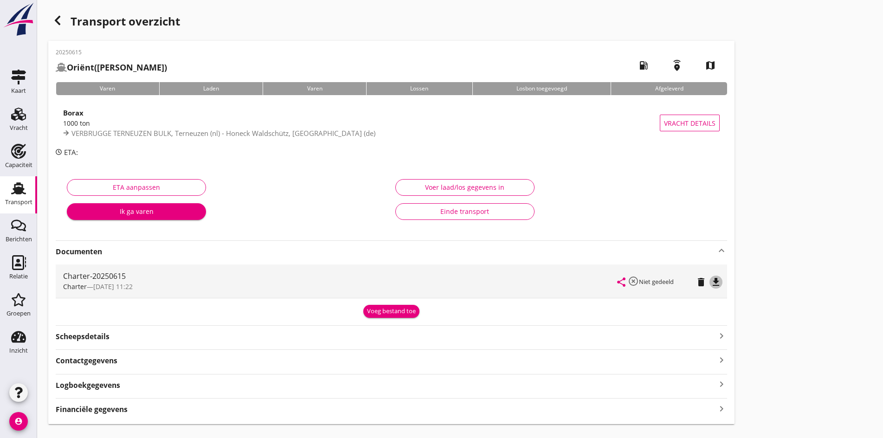
click at [710, 277] on icon "file_download" at bounding box center [715, 282] width 11 height 11
